Goal: Task Accomplishment & Management: Manage account settings

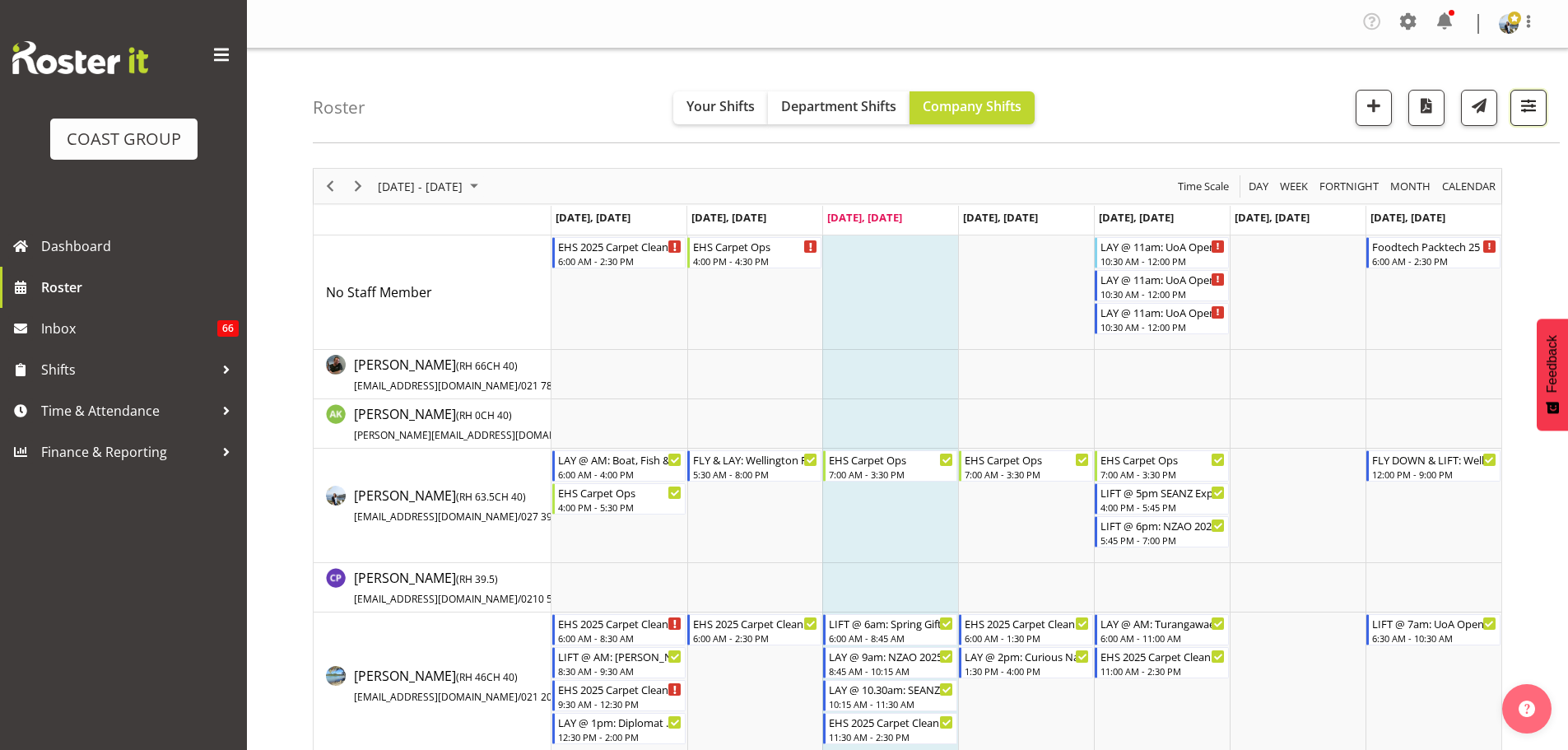
click at [1524, 116] on span "button" at bounding box center [1530, 105] width 22 height 22
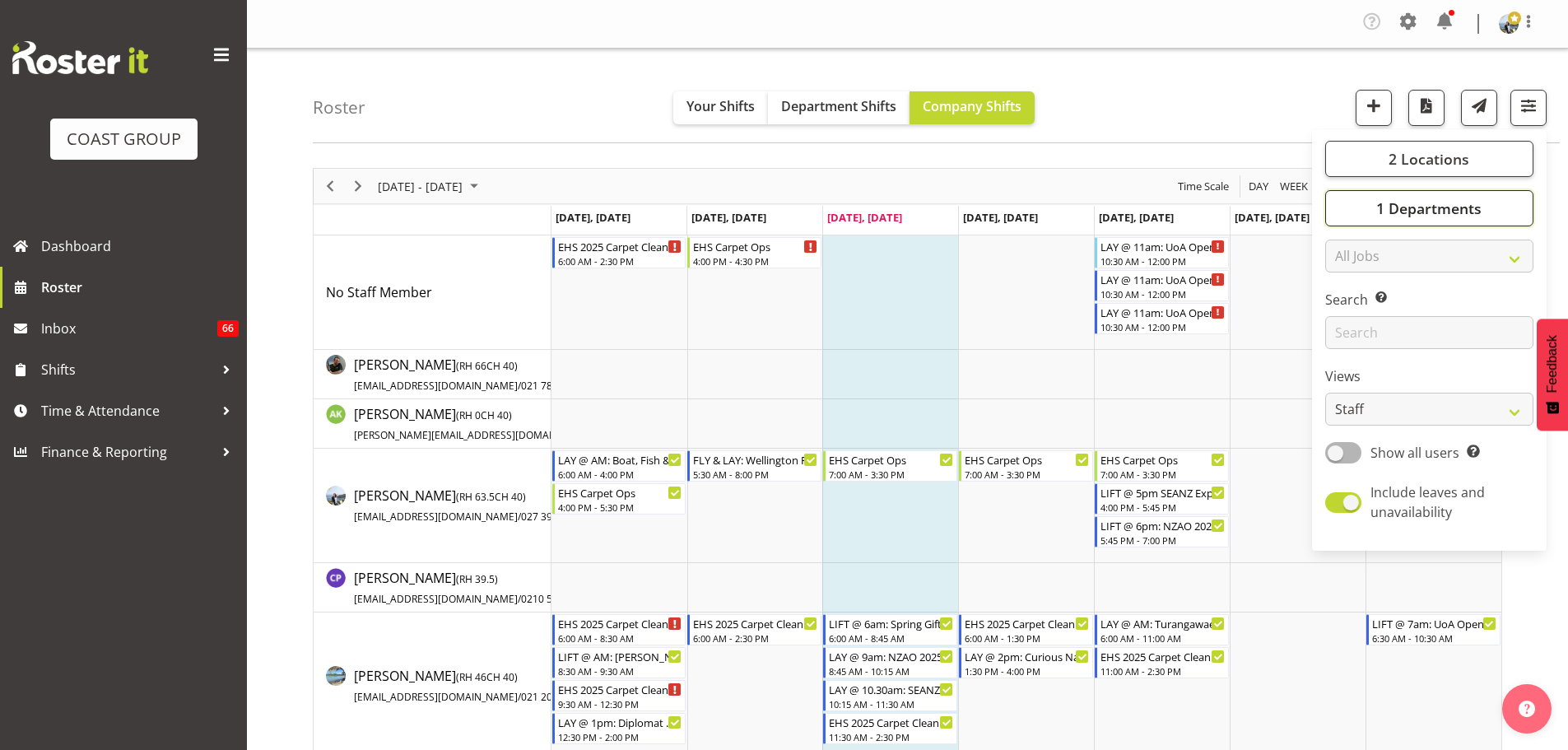
click at [1455, 203] on span "1 Departments" at bounding box center [1429, 208] width 106 height 20
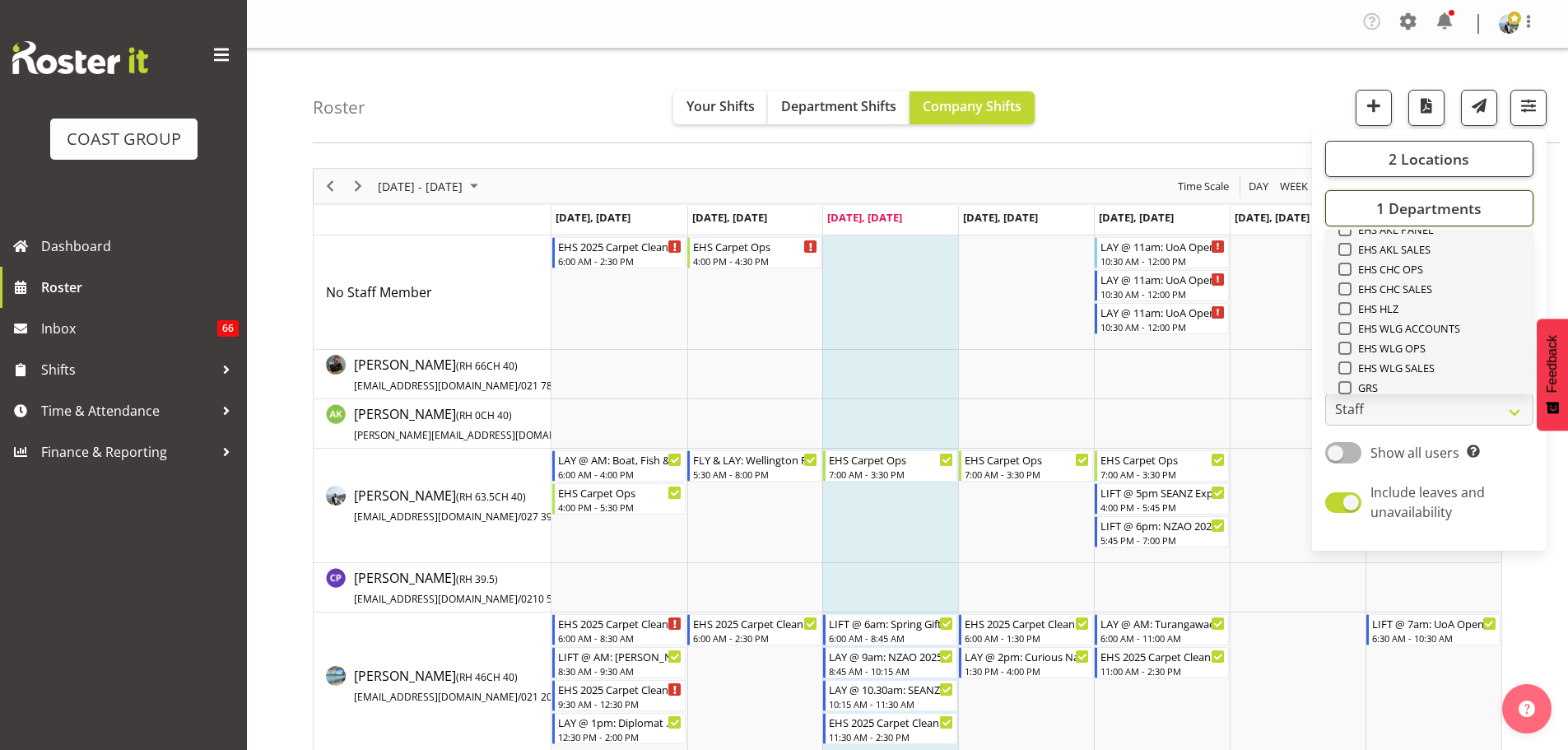
scroll to position [632, 0]
click at [1384, 361] on span "Select All" at bounding box center [1374, 368] width 52 height 16
checkbox input "true"
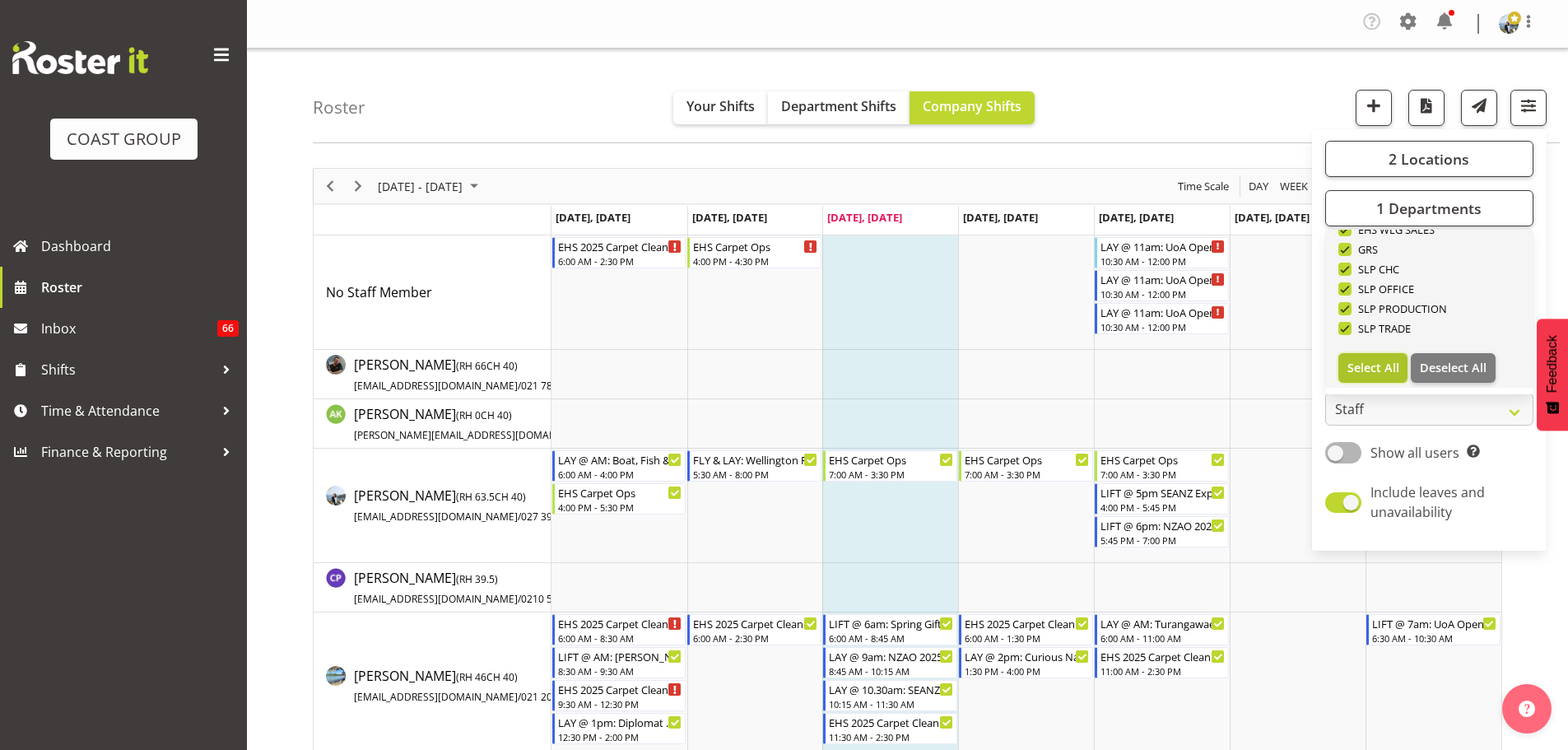
checkbox input "true"
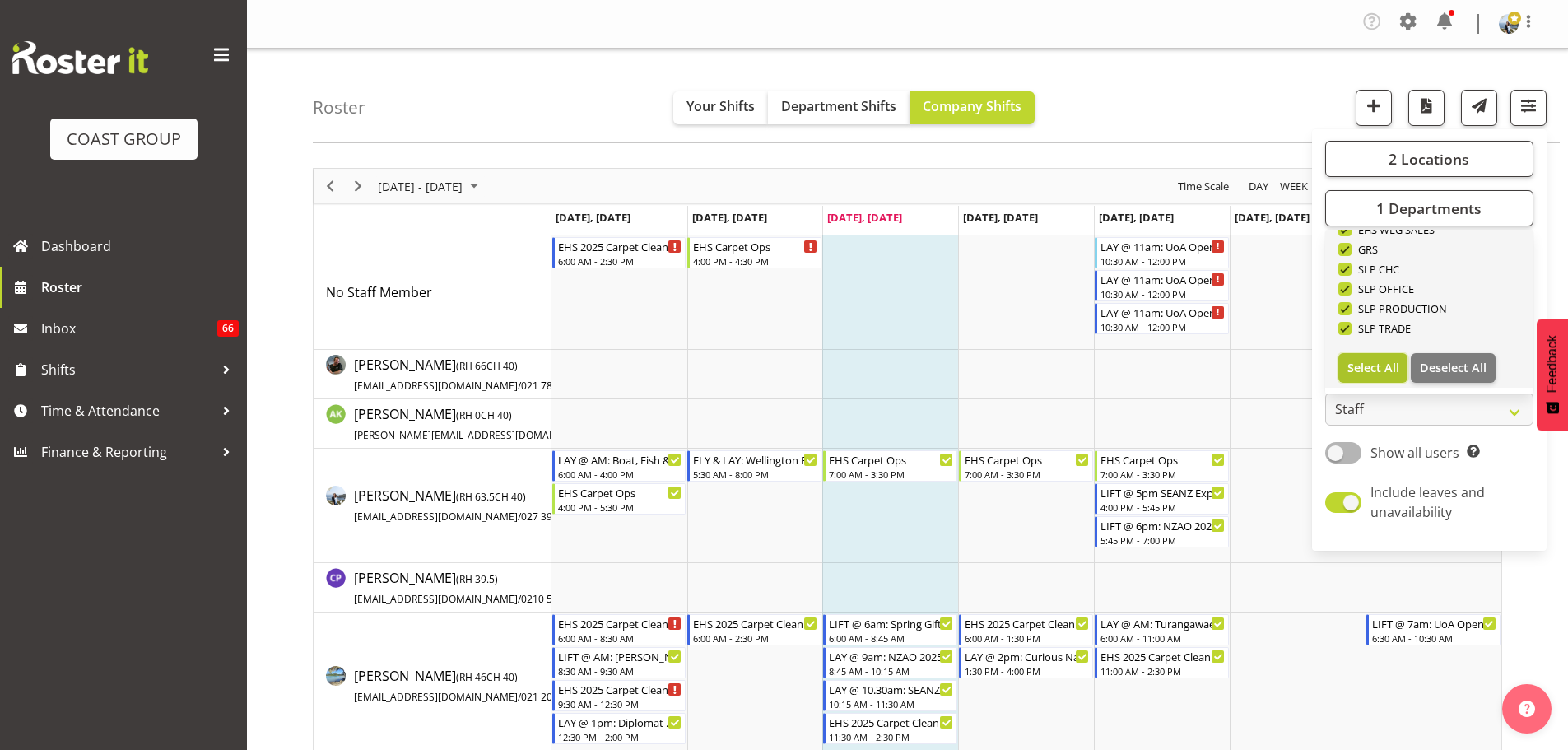
checkbox input "true"
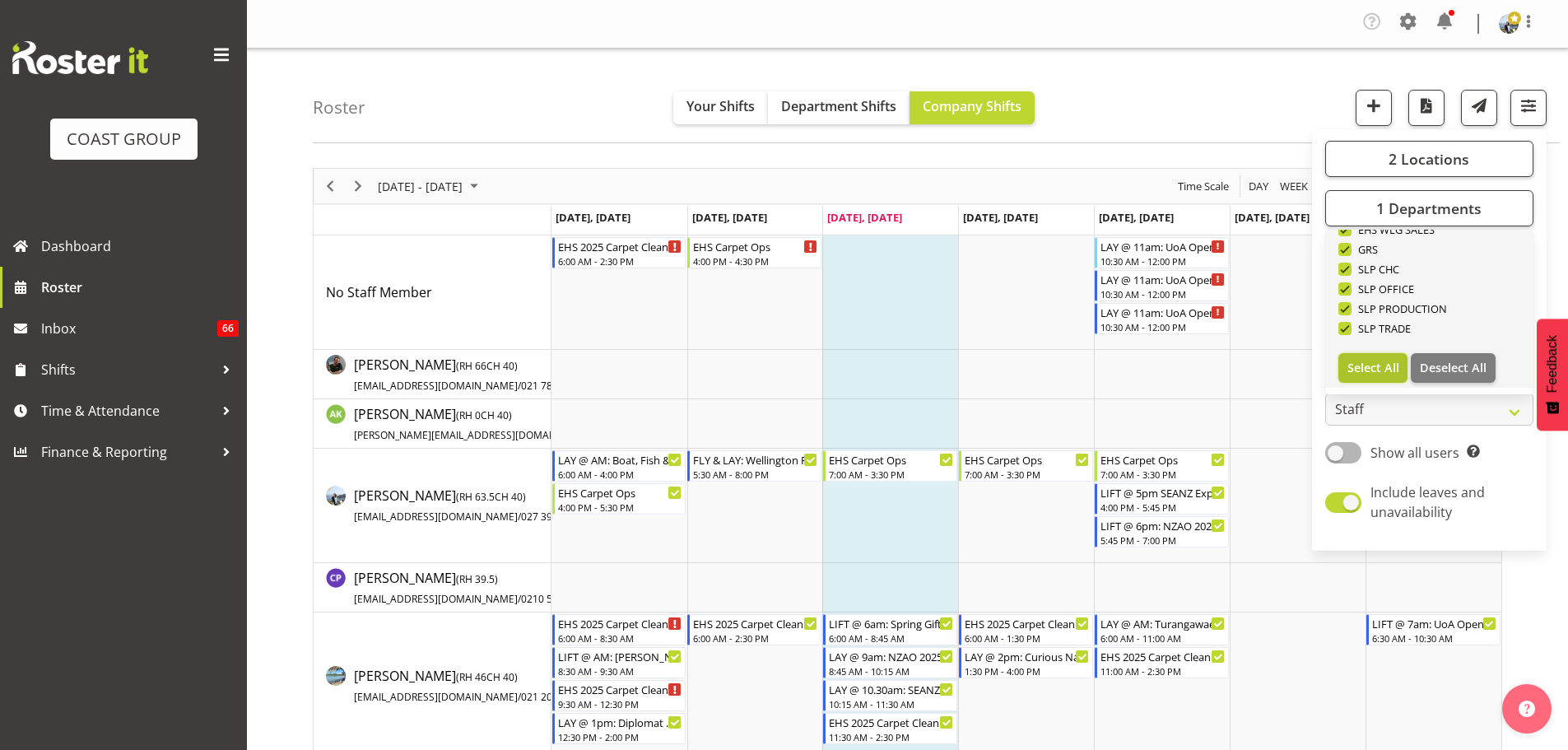
checkbox input "true"
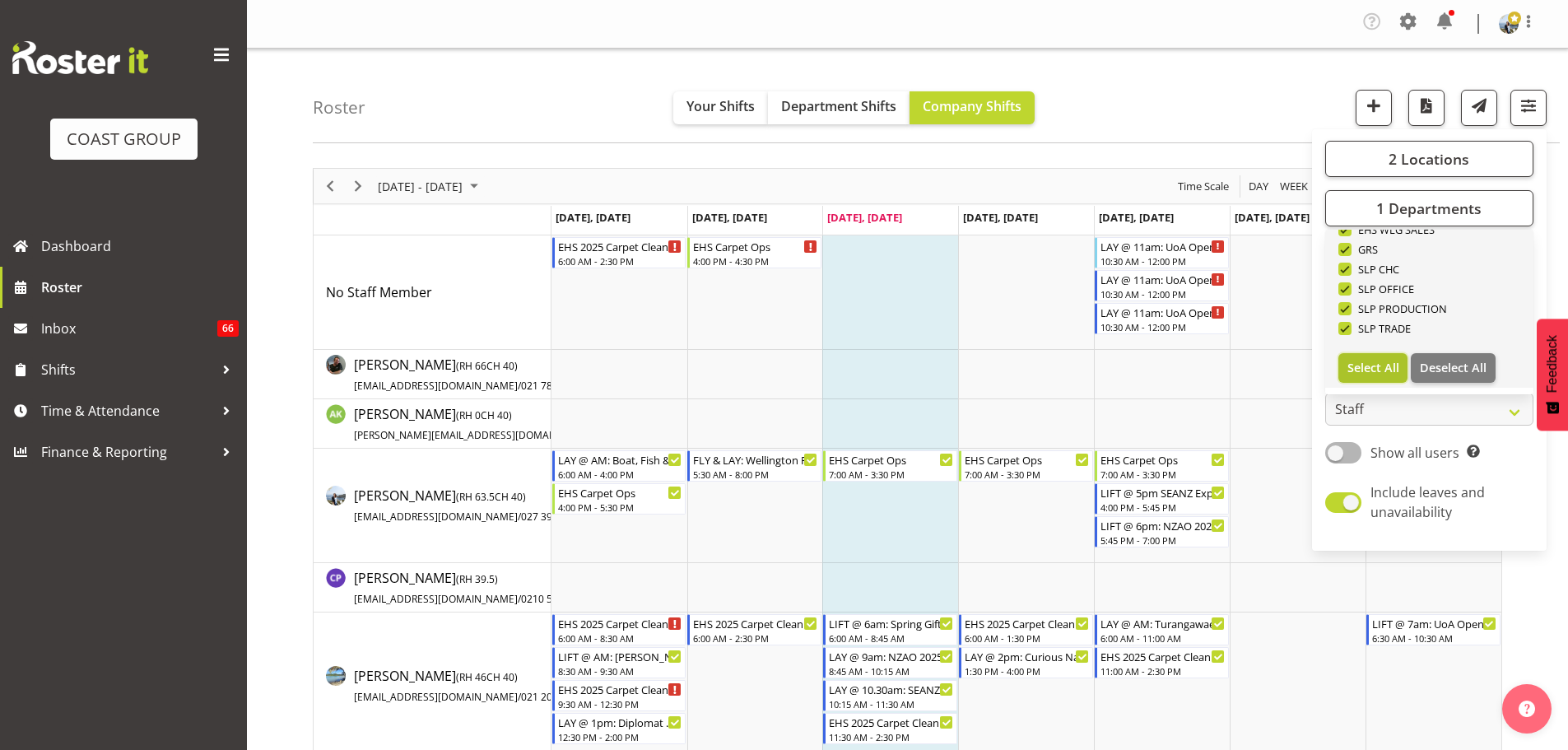
checkbox input "true"
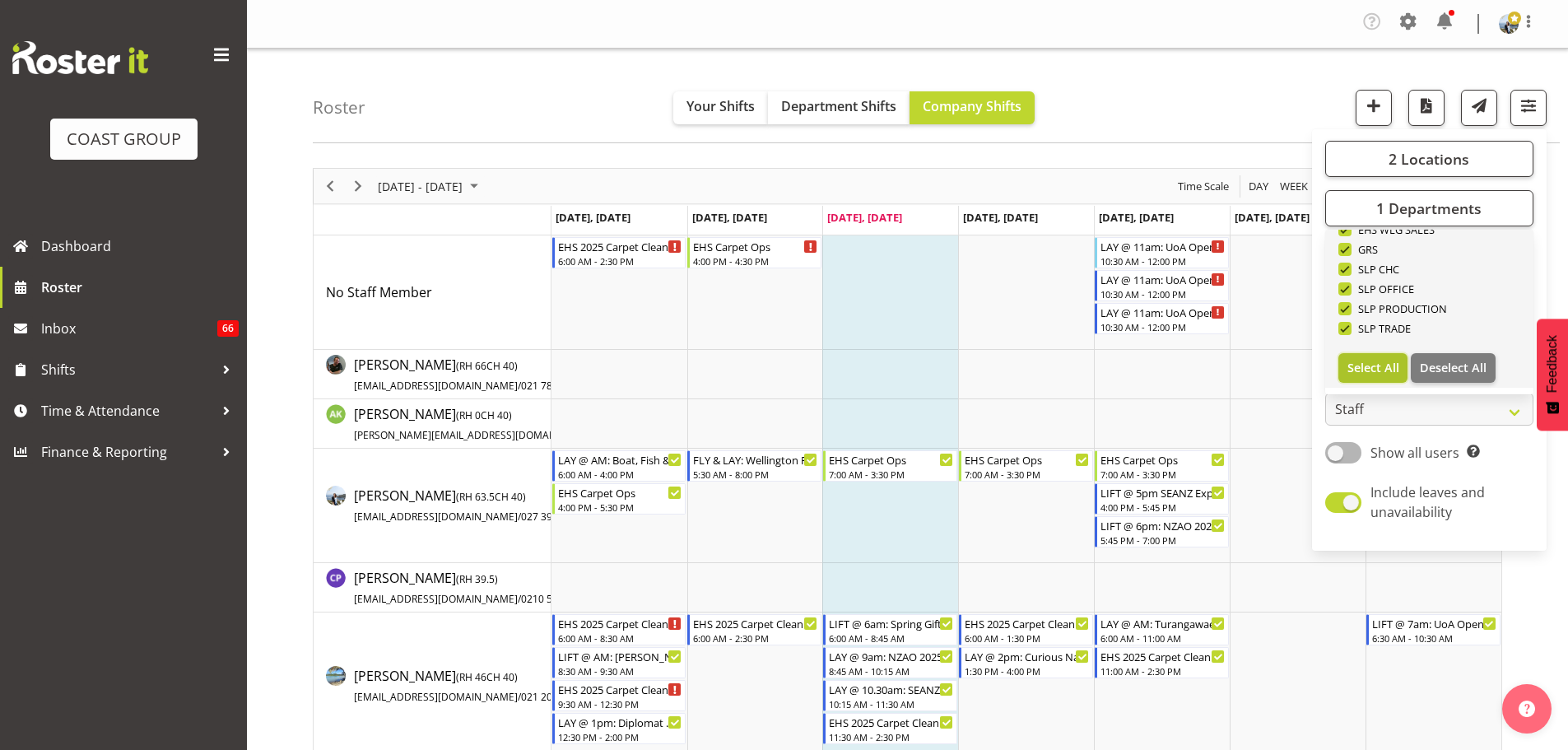
checkbox input "true"
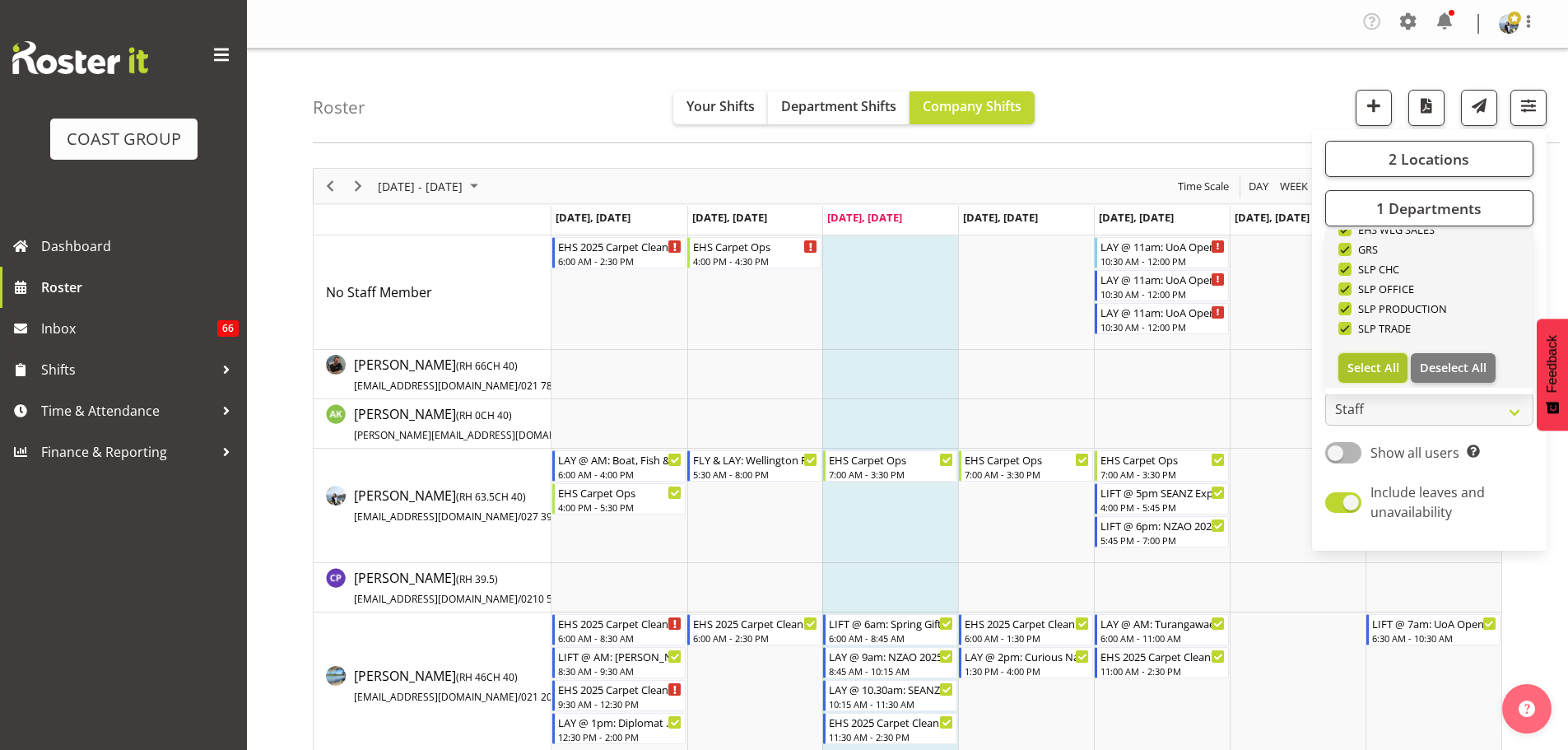
checkbox input "true"
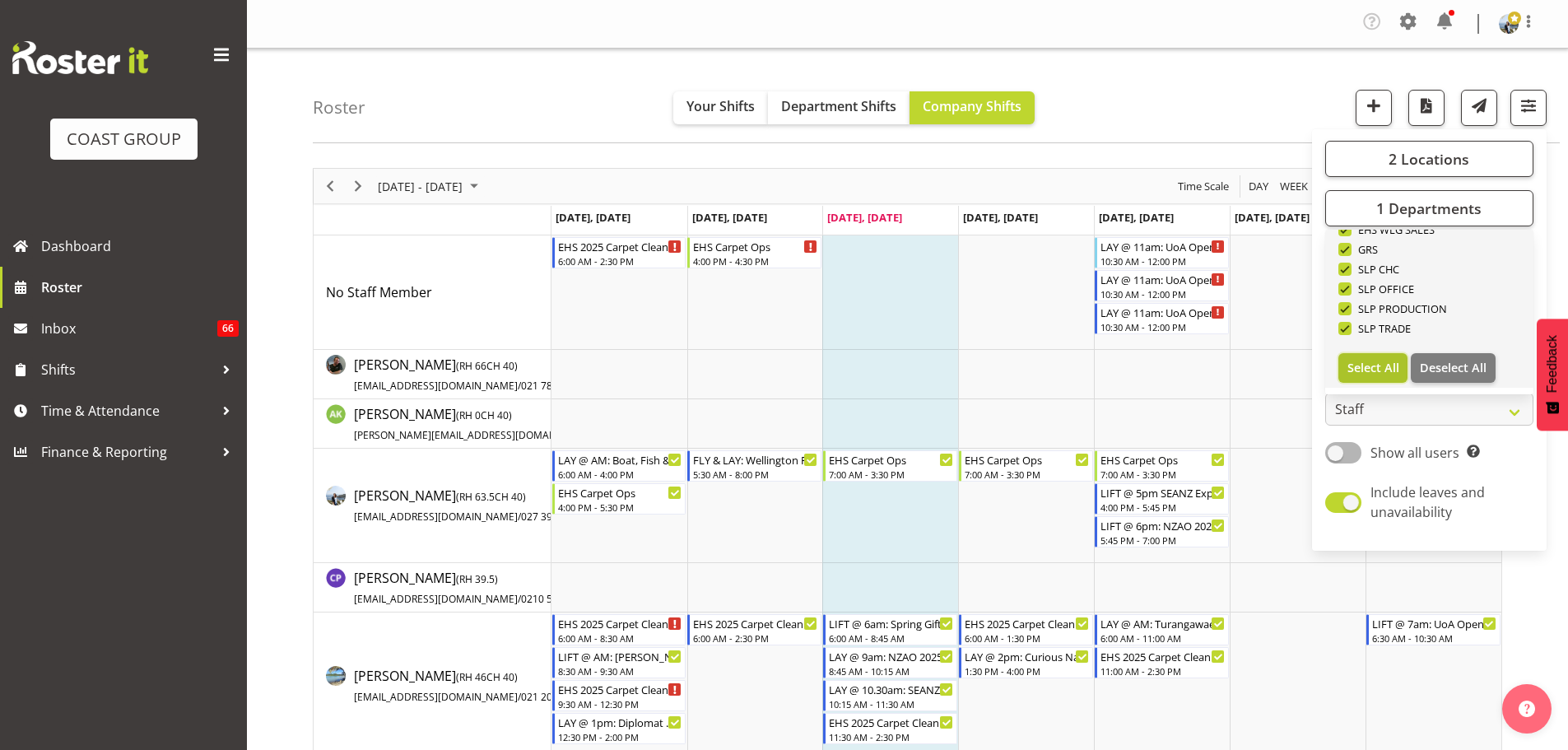
checkbox input "true"
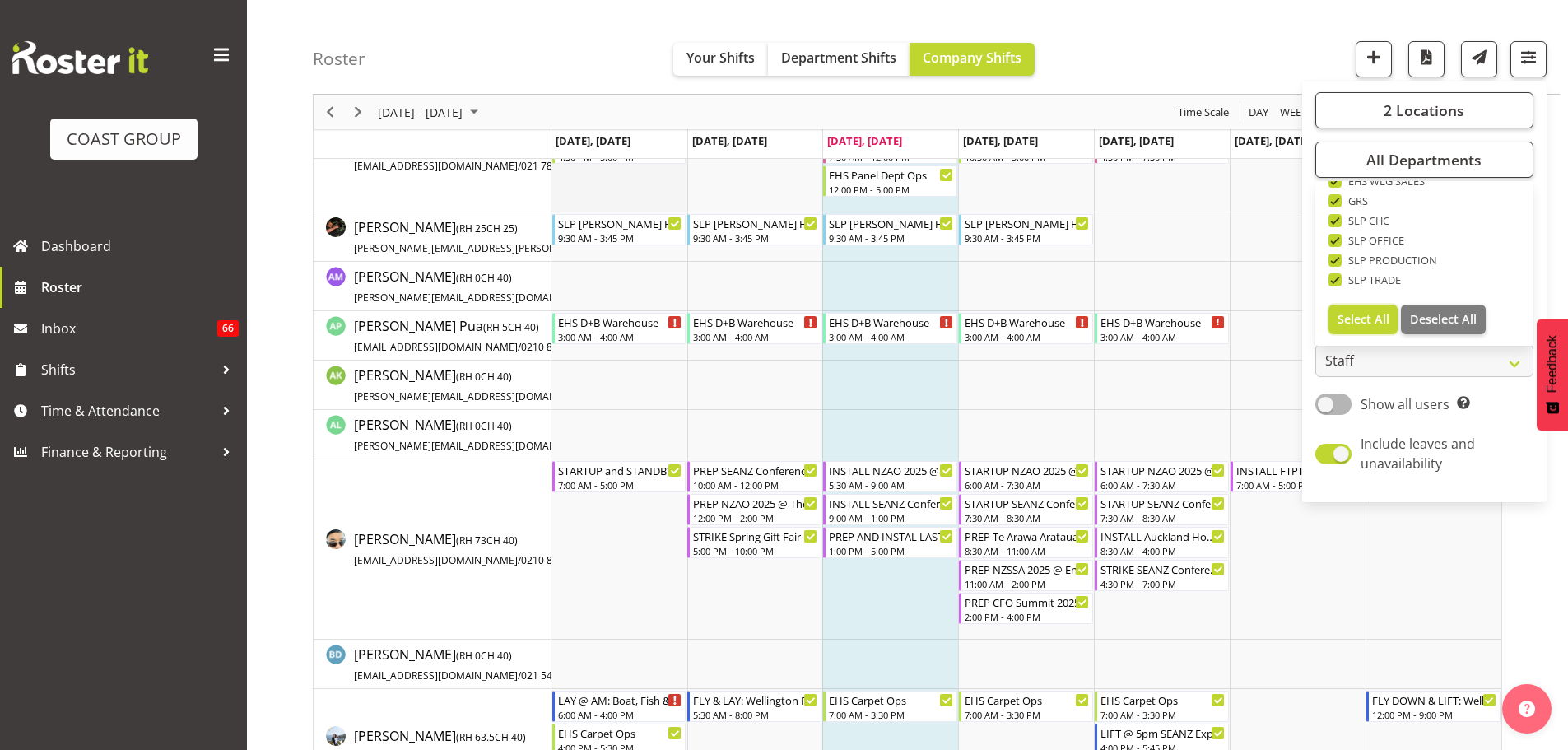
scroll to position [823, 0]
